Goal: Information Seeking & Learning: Learn about a topic

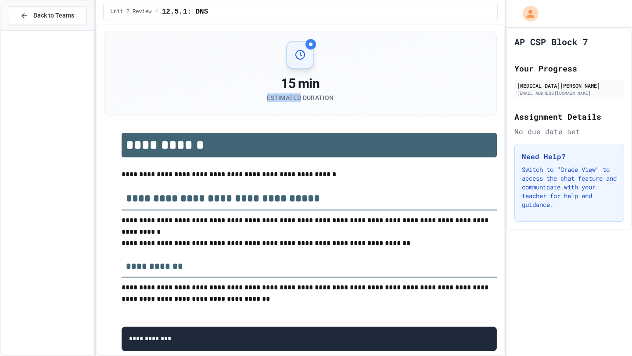
scroll to position [932, 0]
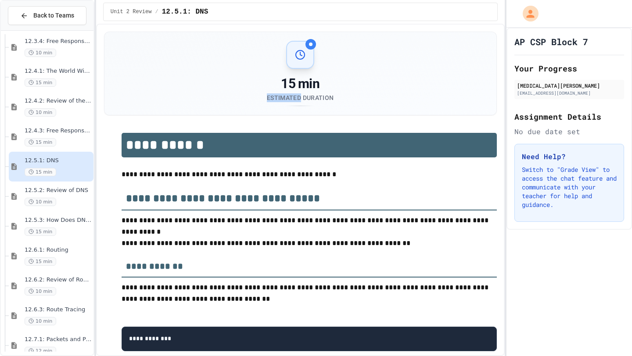
click at [103, 100] on div "**********" at bounding box center [300, 190] width 409 height 333
click at [79, 94] on div "12.4.2: Review of the World Wide Web 10 min" at bounding box center [51, 107] width 85 height 30
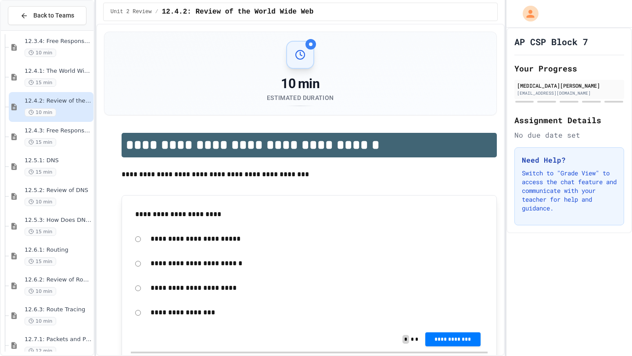
click at [59, 77] on div "12.4.1: The World Wide Web 15 min" at bounding box center [58, 77] width 67 height 19
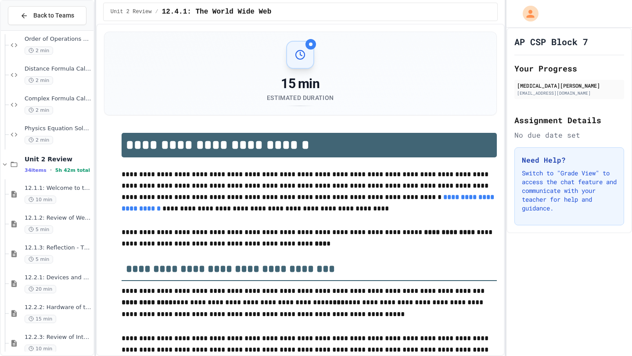
scroll to position [497, 0]
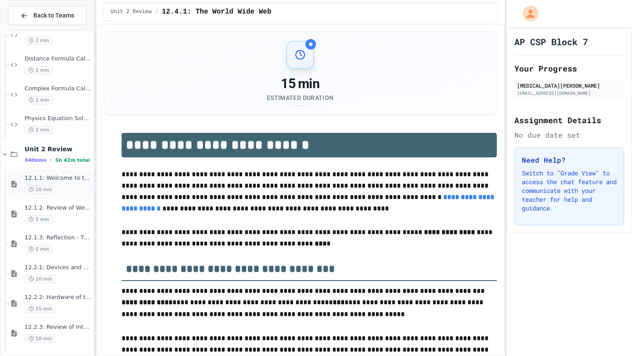
click at [63, 186] on div "10 min" at bounding box center [58, 190] width 67 height 8
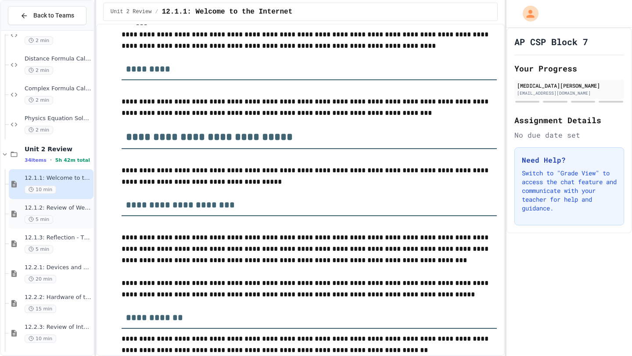
scroll to position [506, 0]
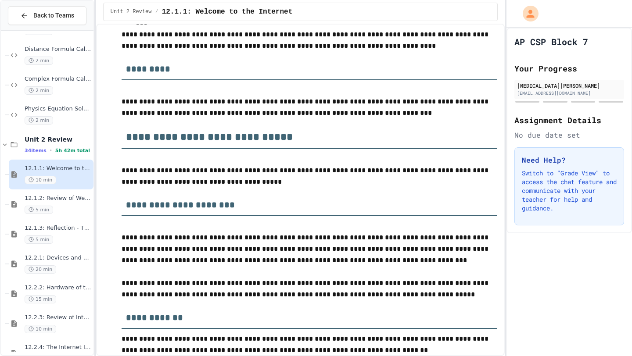
click at [68, 189] on div "12.1.1: Welcome to the Internet 10 min" at bounding box center [51, 175] width 85 height 30
click at [69, 197] on span "12.1.2: Review of Welcome to the Internet" at bounding box center [58, 198] width 67 height 7
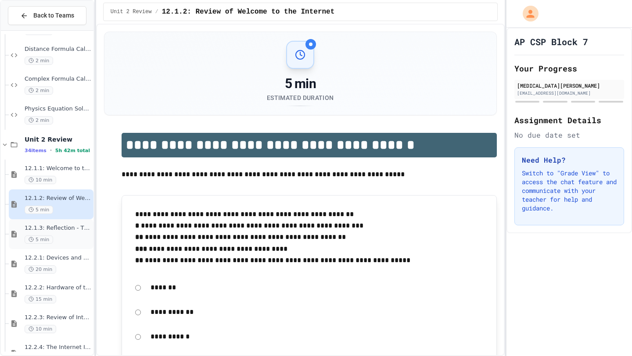
click at [78, 243] on div "5 min" at bounding box center [58, 240] width 67 height 8
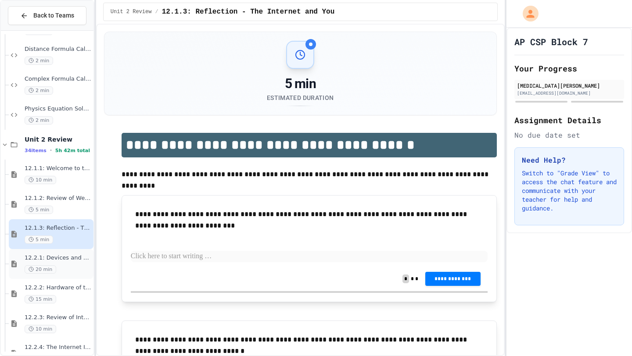
click at [80, 258] on span "12.2.1: Devices and Networks" at bounding box center [58, 258] width 67 height 7
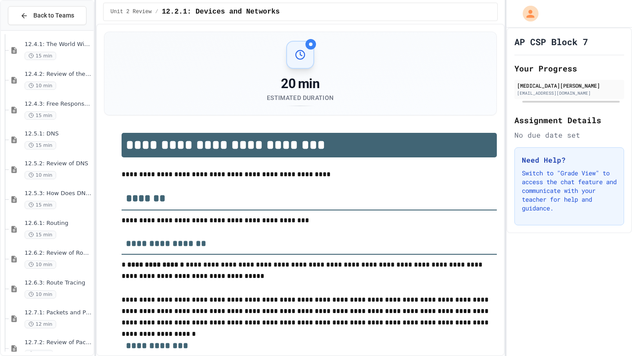
scroll to position [960, 0]
click at [59, 165] on span "12.5.2: Review of DNS" at bounding box center [58, 162] width 67 height 7
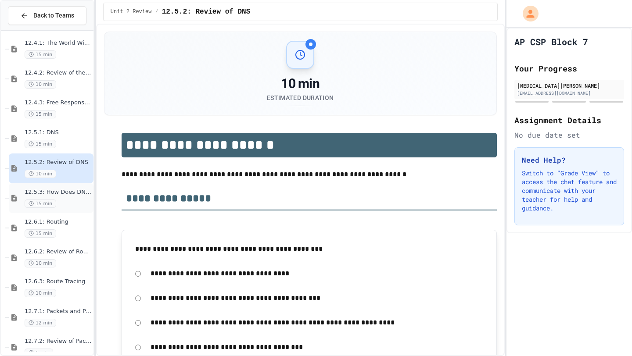
click at [73, 192] on span "12.5.3: How Does DNS Work?" at bounding box center [58, 192] width 67 height 7
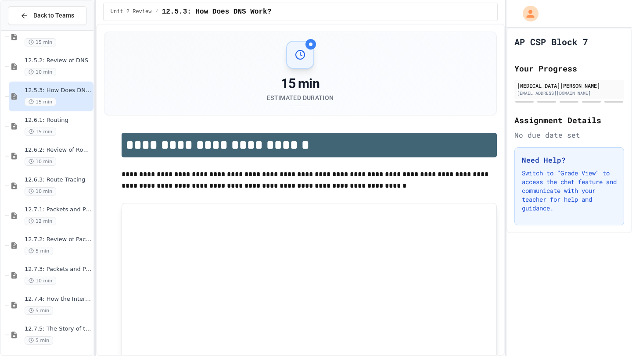
scroll to position [1109, 0]
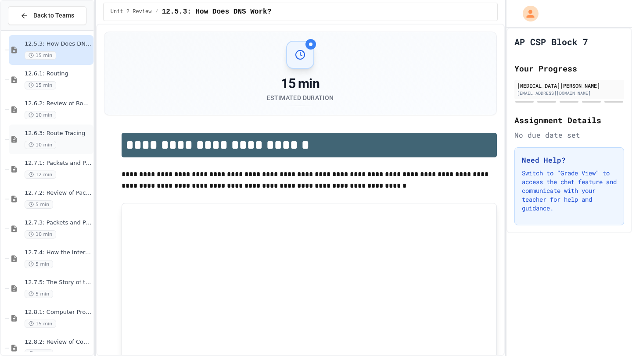
click at [71, 132] on span "12.6.3: Route Tracing" at bounding box center [58, 133] width 67 height 7
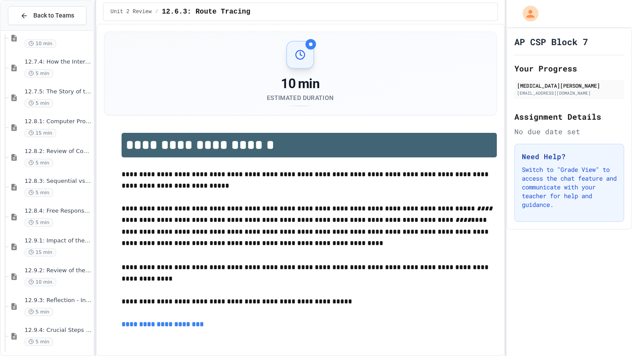
scroll to position [1318, 0]
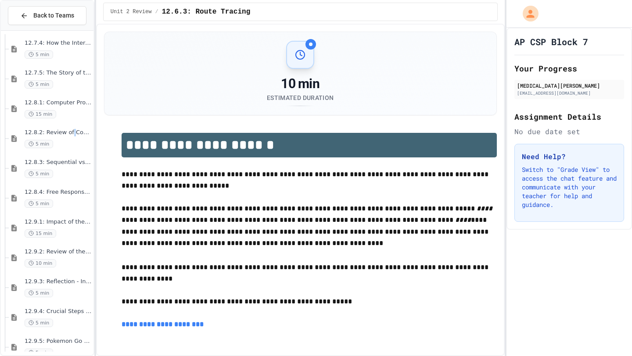
click at [71, 132] on span "12.8.2: Review of Computer Processing" at bounding box center [58, 132] width 67 height 7
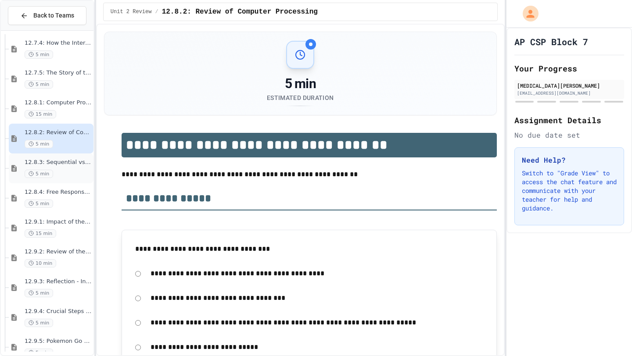
click at [76, 178] on div "5 min" at bounding box center [58, 174] width 67 height 8
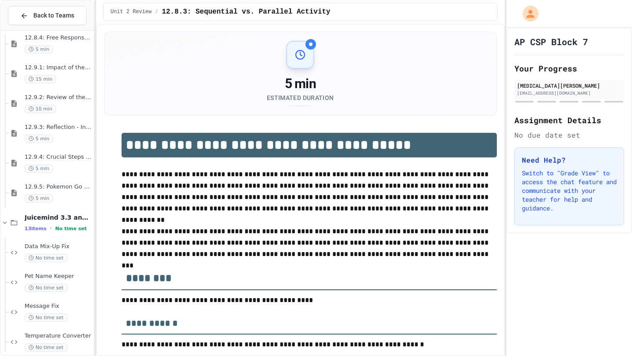
scroll to position [1472, 0]
click at [67, 158] on span "12.9.4: Crucial Steps to Close the Digital Divide" at bounding box center [58, 157] width 67 height 7
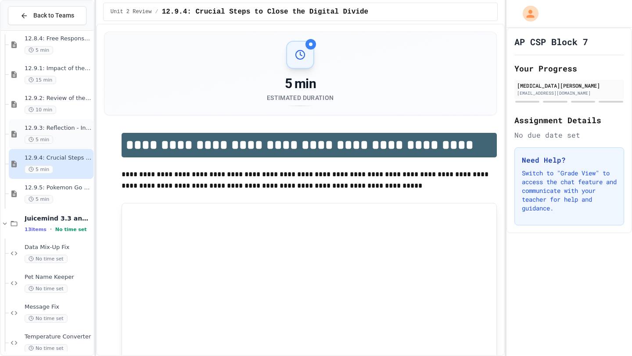
click at [71, 133] on div "12.9.3: Reflection - Internet Impact 5 min" at bounding box center [58, 134] width 67 height 19
